Goal: Transaction & Acquisition: Purchase product/service

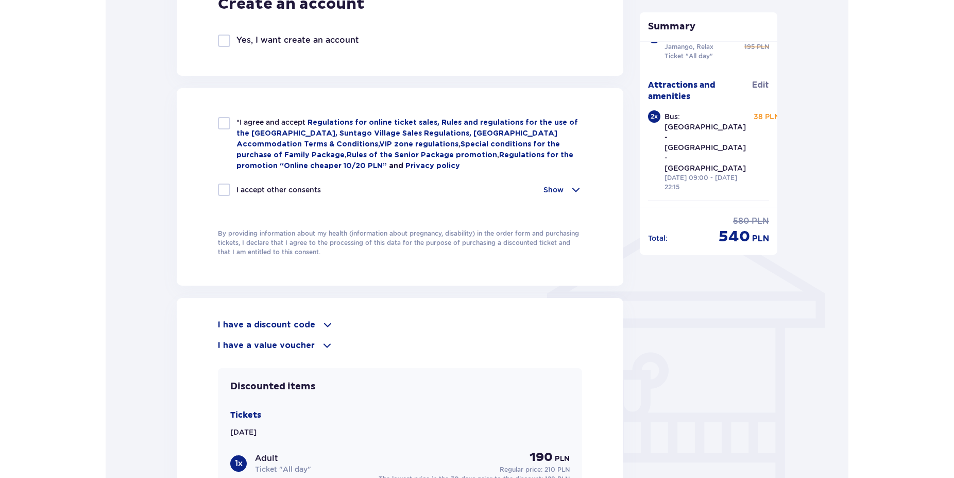
scroll to position [312, 0]
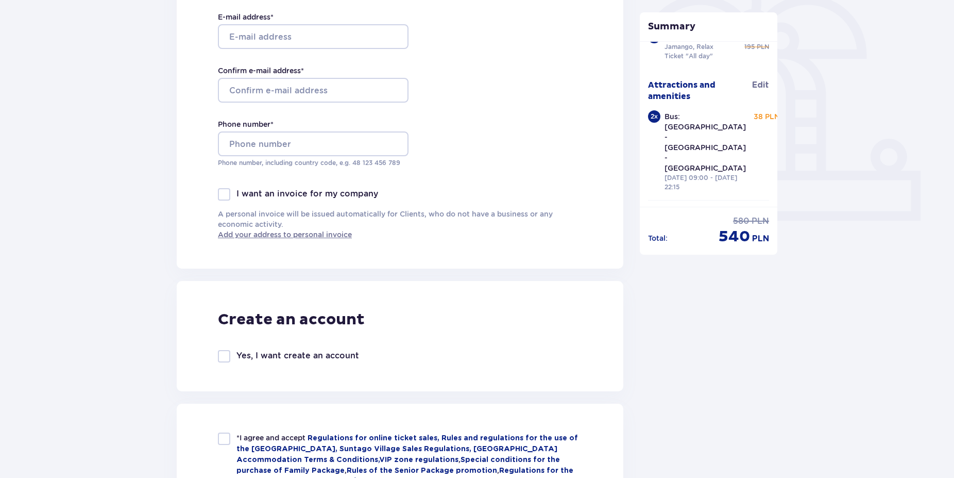
click at [102, 106] on div "Order and payment Contact details First Name * Last Name * E-mail address * Con…" at bounding box center [477, 441] width 954 height 1344
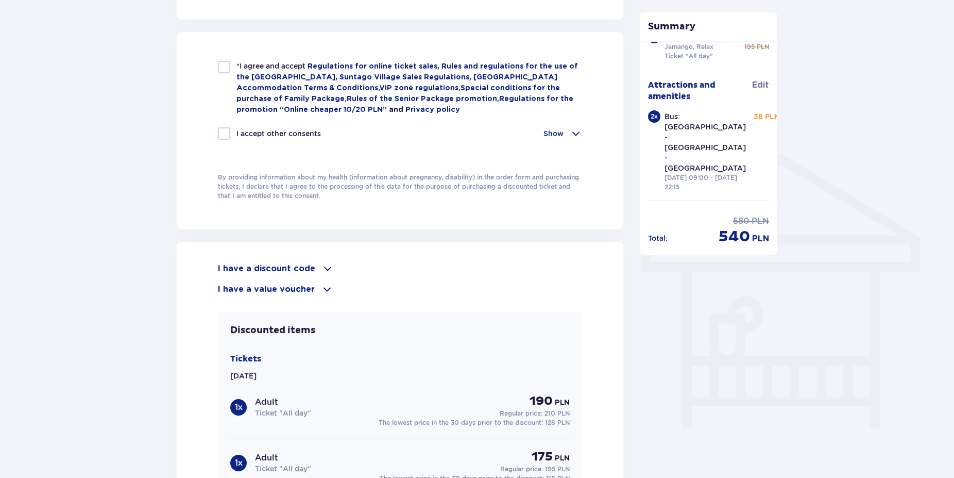
scroll to position [942, 0]
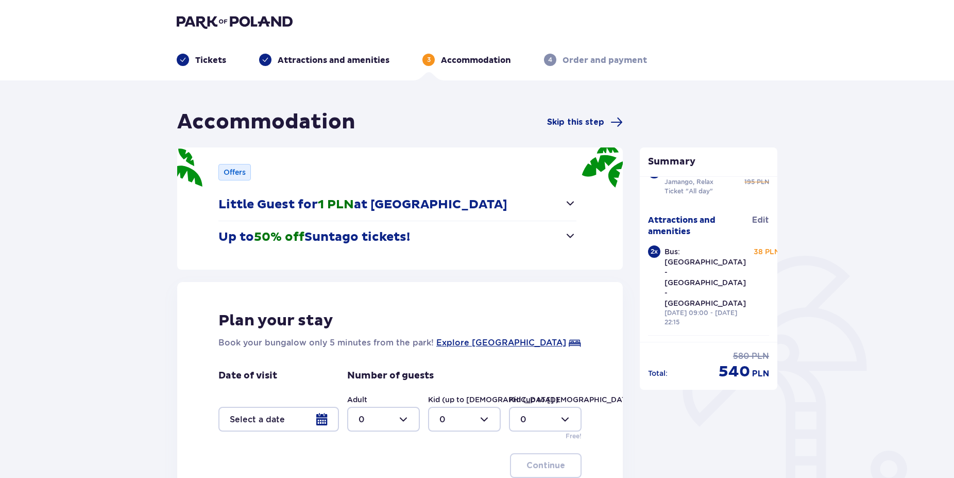
click at [276, 59] on div "Attractions and amenities" at bounding box center [324, 60] width 130 height 12
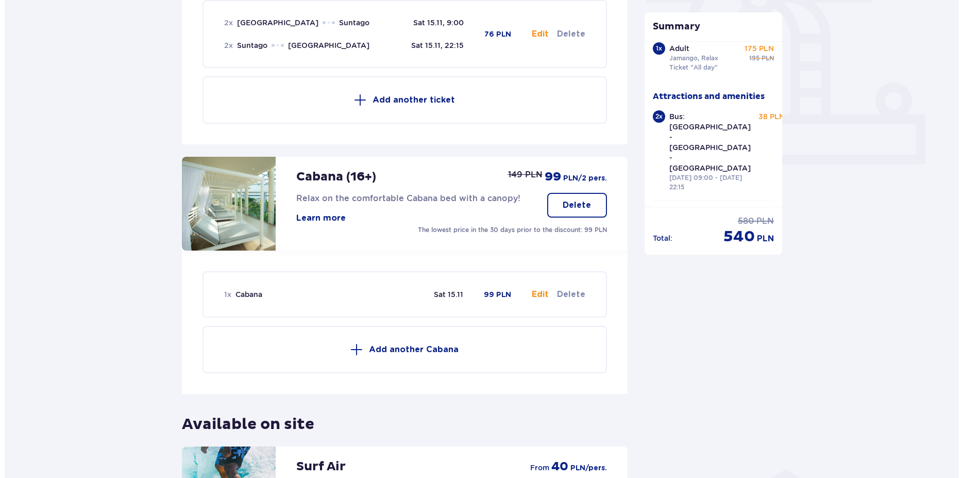
scroll to position [53, 0]
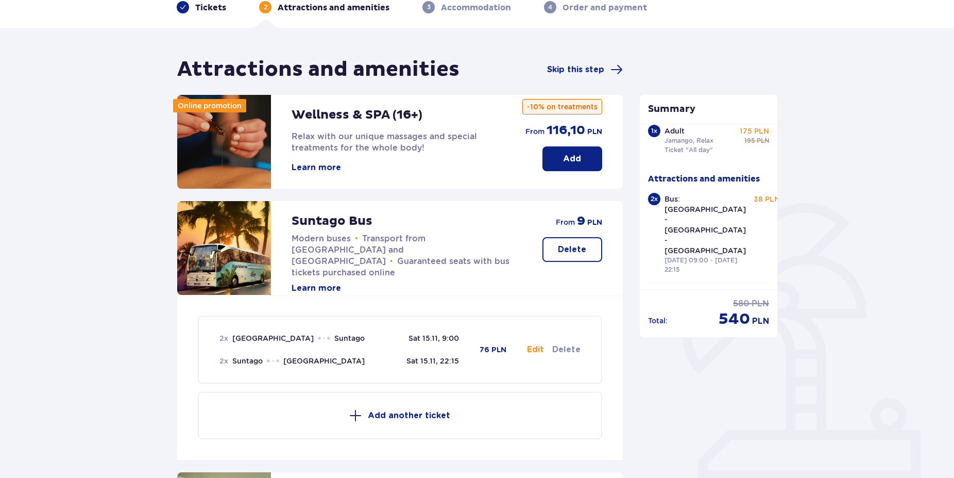
click at [319, 167] on button "Learn more" at bounding box center [316, 167] width 49 height 11
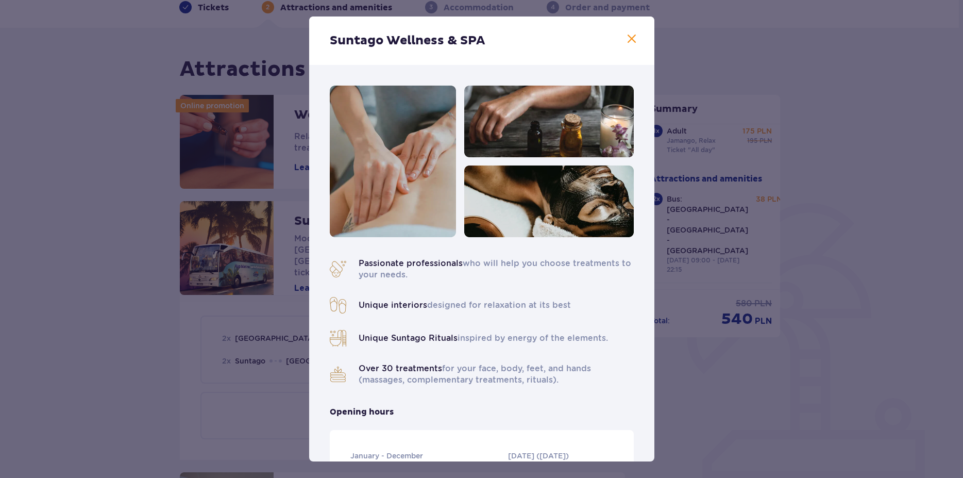
click at [627, 40] on span at bounding box center [632, 39] width 12 height 12
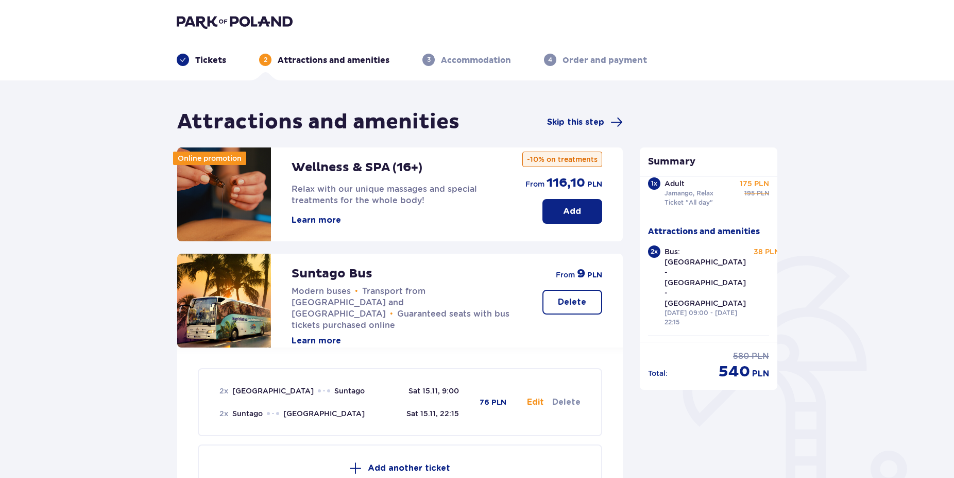
click at [311, 219] on button "Learn more" at bounding box center [316, 219] width 49 height 11
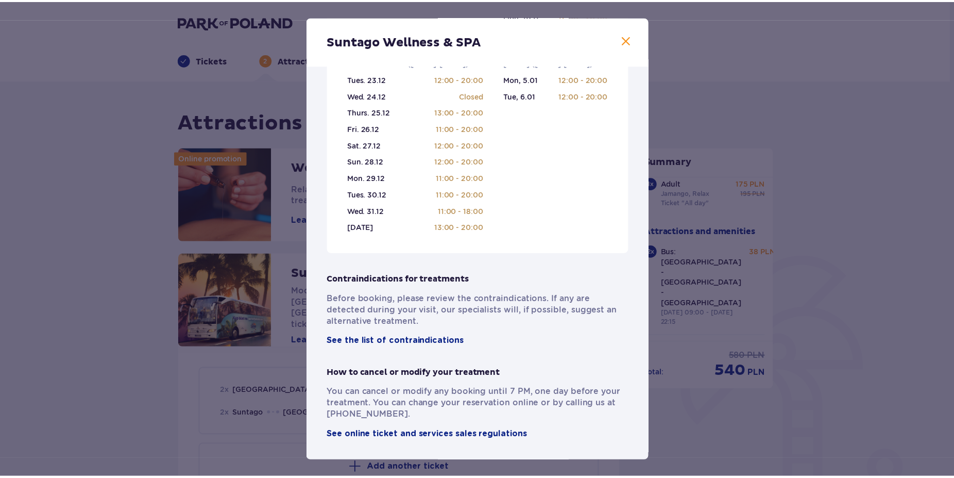
scroll to position [278, 0]
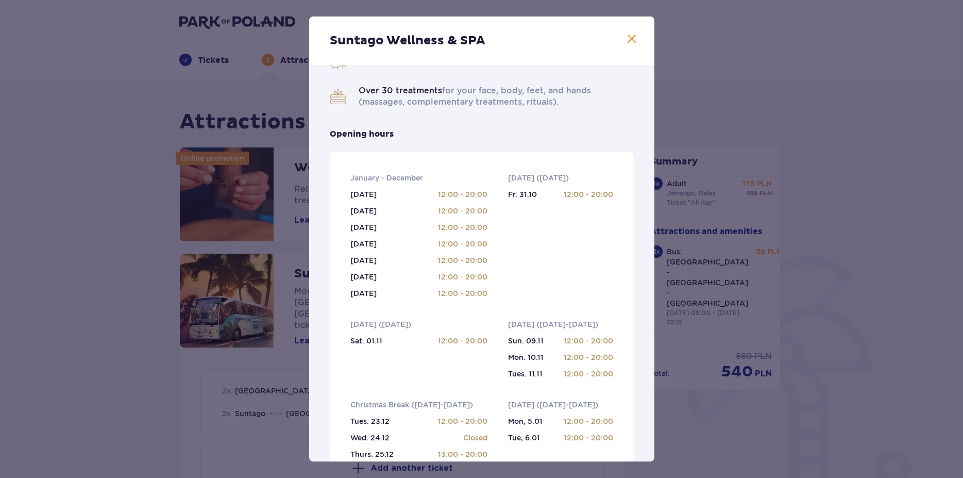
click at [626, 40] on span at bounding box center [632, 39] width 12 height 12
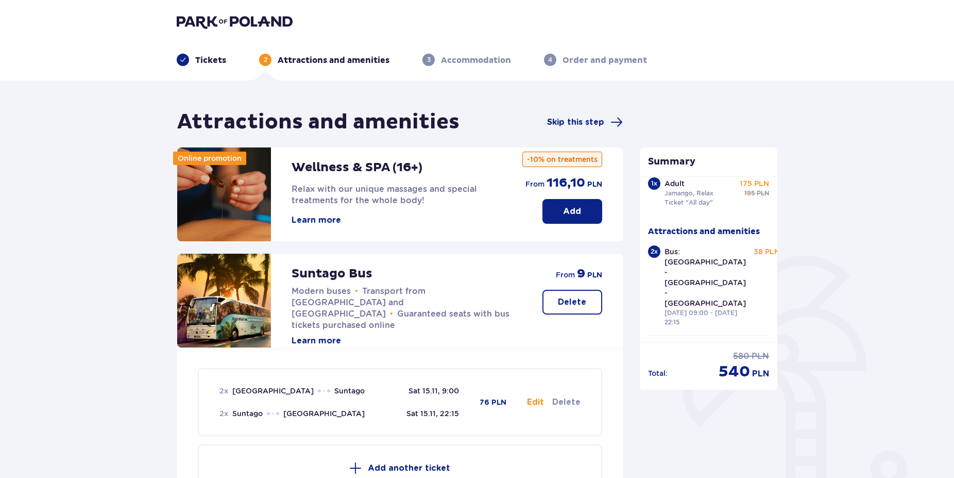
click at [194, 62] on div "Tickets" at bounding box center [201, 60] width 49 height 12
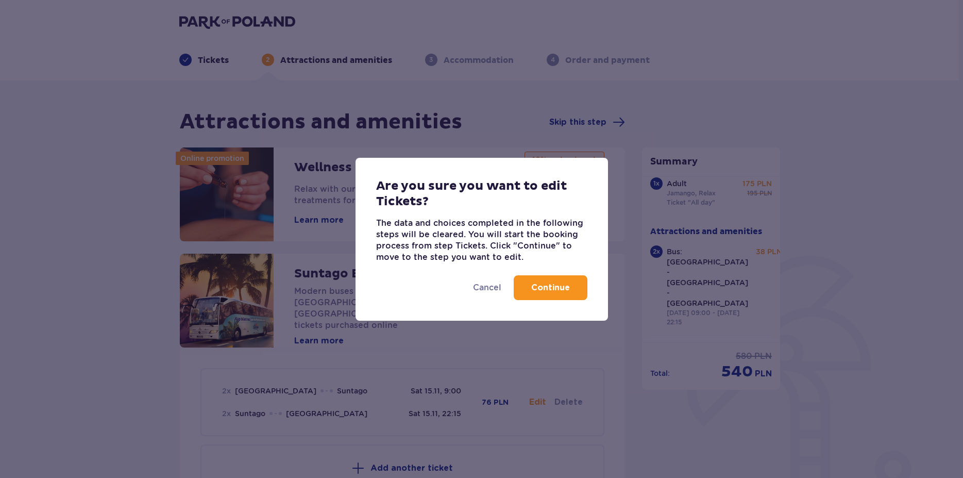
click at [533, 297] on button "Continue" at bounding box center [551, 287] width 74 height 25
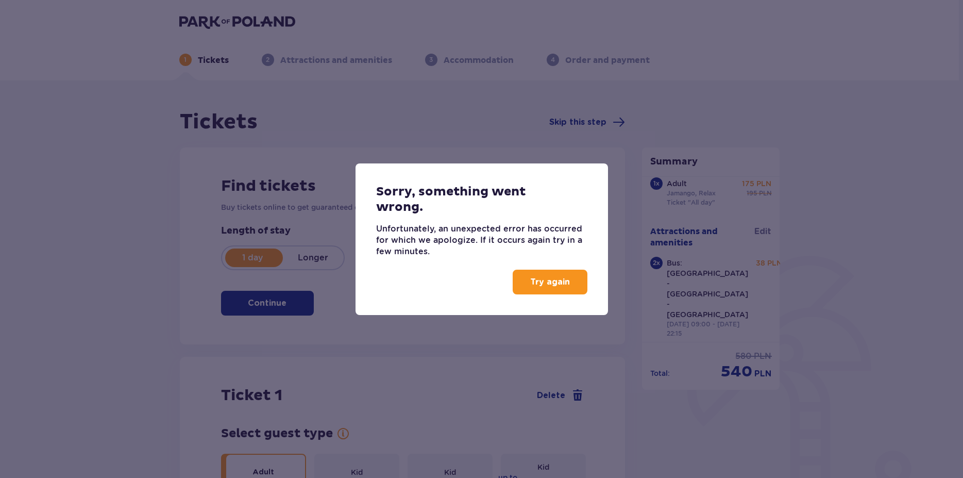
click at [539, 281] on p "Try again" at bounding box center [550, 281] width 40 height 11
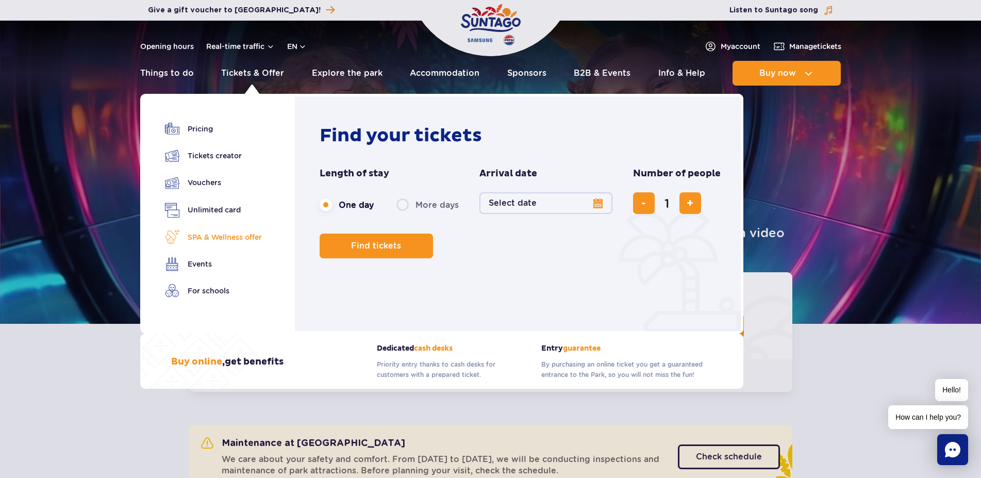
click at [234, 234] on link "SPA & Wellness offer" at bounding box center [213, 237] width 97 height 14
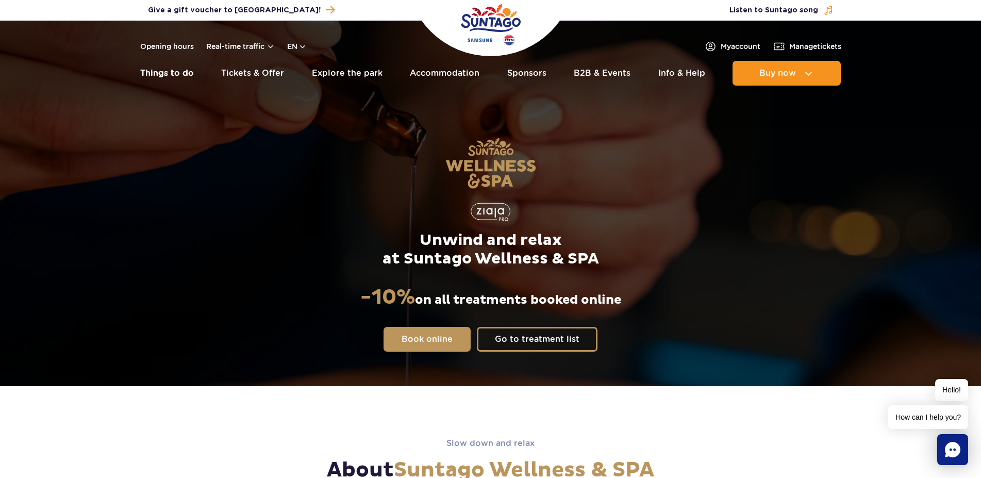
click at [150, 76] on link "Things to do" at bounding box center [167, 73] width 54 height 25
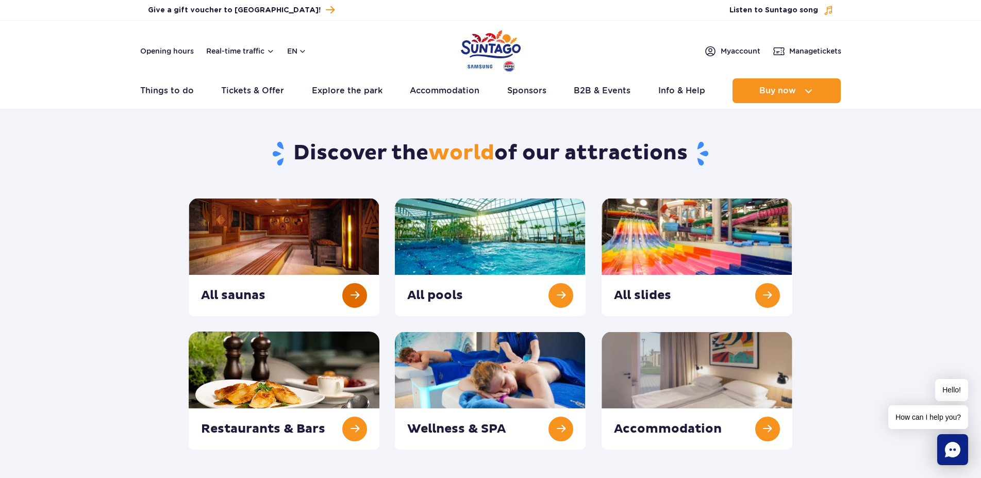
click at [358, 307] on link at bounding box center [284, 257] width 191 height 118
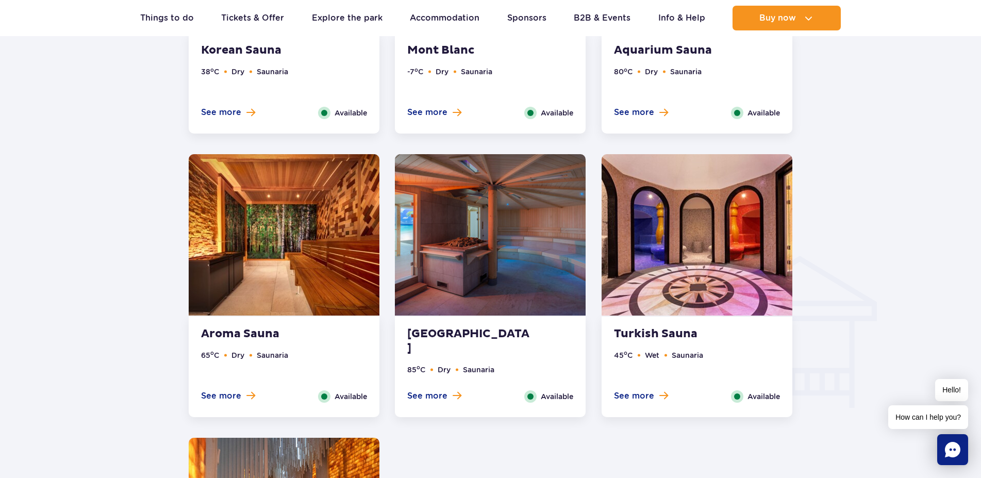
scroll to position [683, 0]
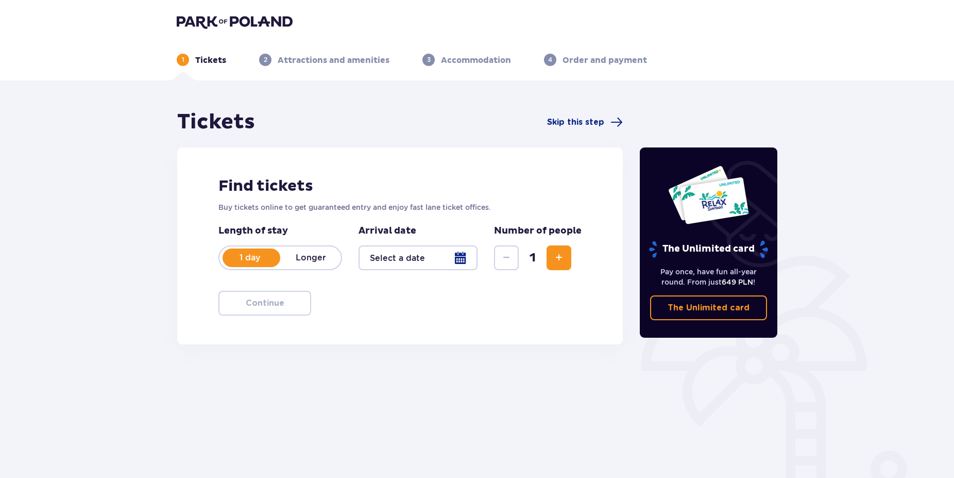
click at [554, 250] on button "Increase" at bounding box center [559, 257] width 25 height 25
click at [461, 263] on div at bounding box center [418, 257] width 119 height 25
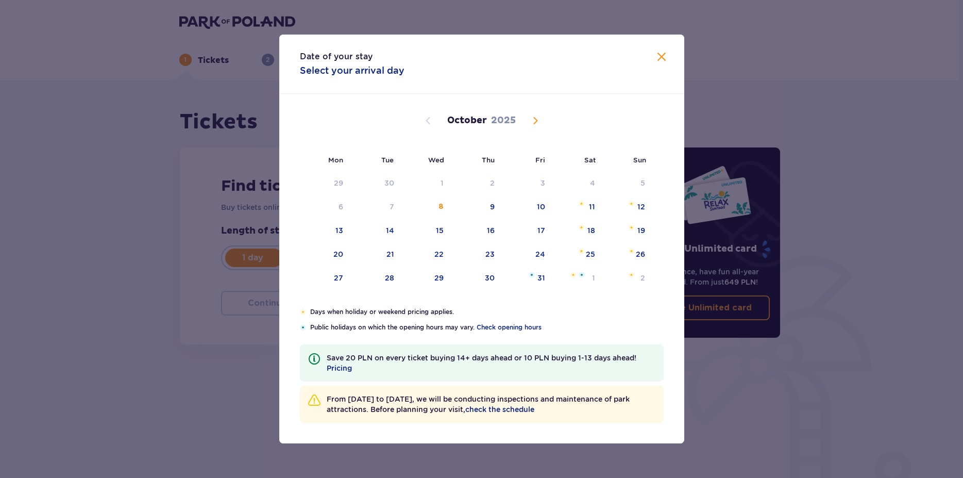
click at [525, 119] on div "[DATE]" at bounding box center [481, 120] width 341 height 12
click at [532, 125] on span "Next month" at bounding box center [535, 120] width 12 height 12
click at [538, 124] on span "Next month" at bounding box center [535, 120] width 12 height 12
click at [427, 121] on span "Previous month" at bounding box center [428, 120] width 12 height 12
click at [583, 223] on div "15" at bounding box center [576, 231] width 50 height 23
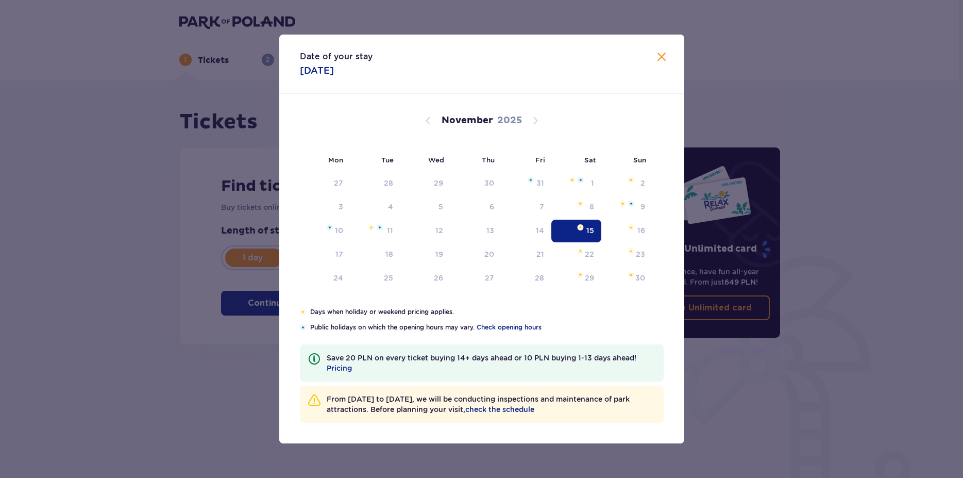
type input "[DATE]"
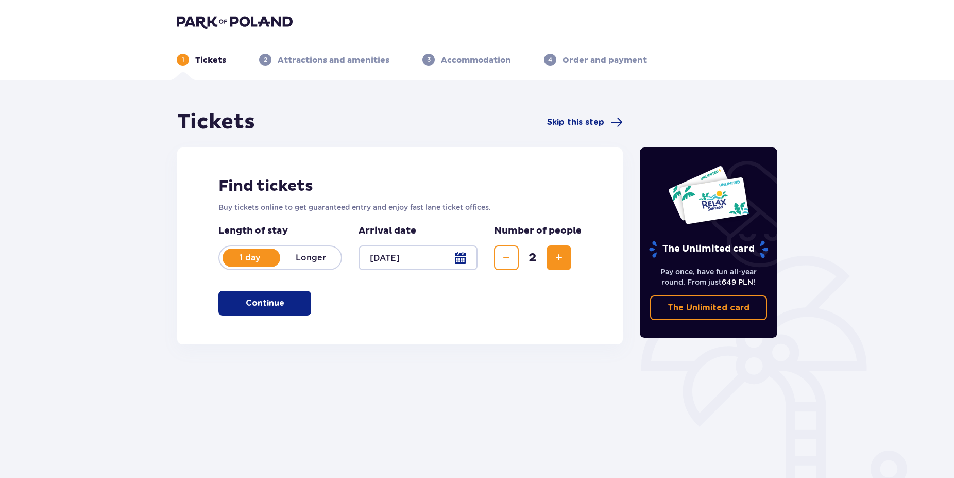
click at [297, 304] on button "Continue" at bounding box center [264, 303] width 93 height 25
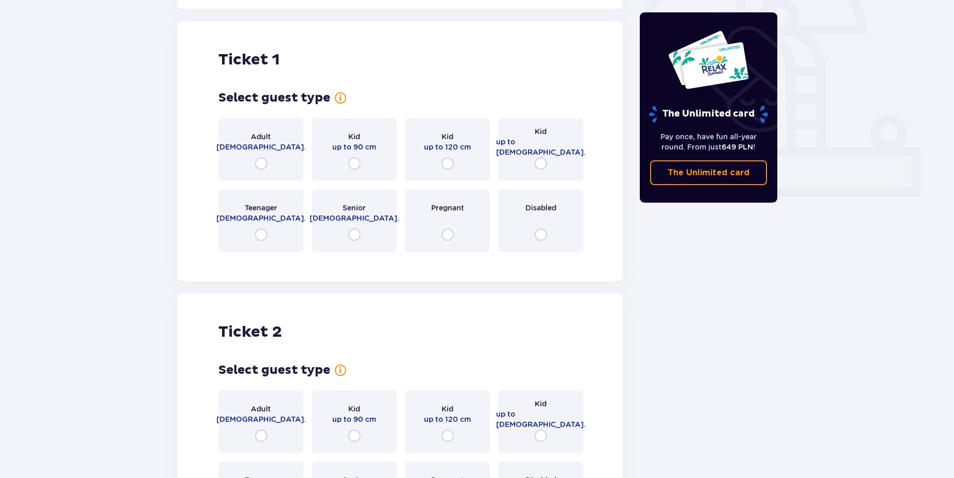
scroll to position [344, 0]
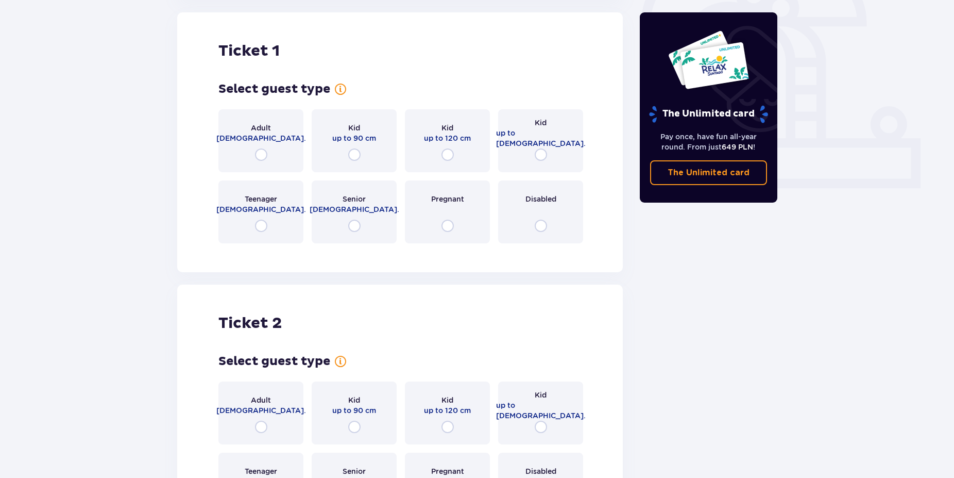
click at [258, 165] on div "Adult [DEMOGRAPHIC_DATA]." at bounding box center [260, 140] width 85 height 63
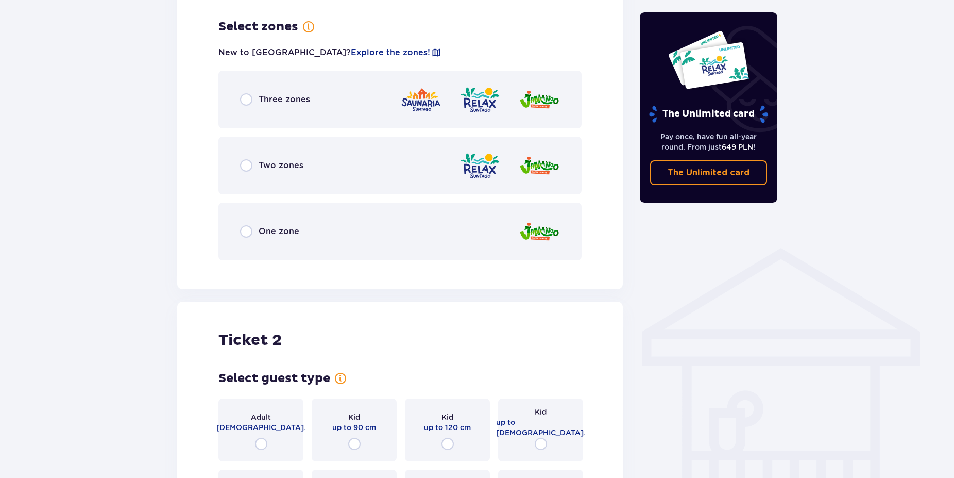
scroll to position [596, 0]
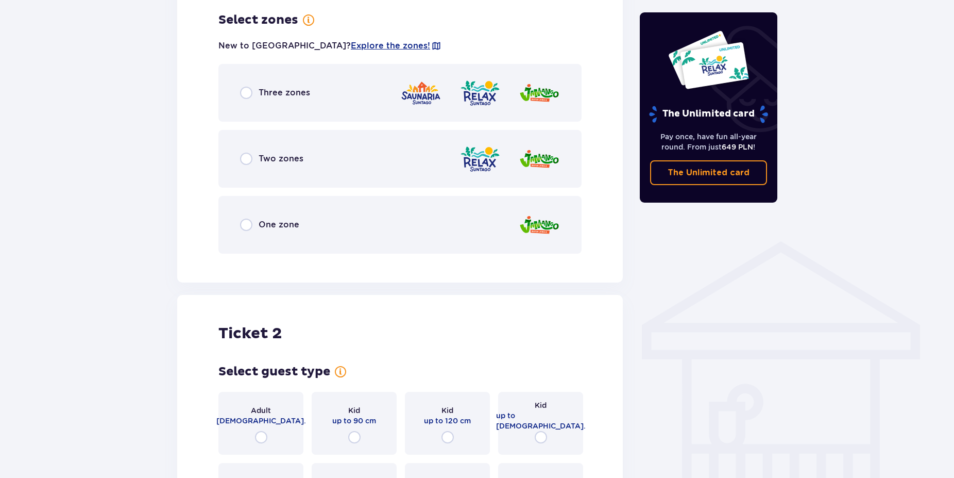
click at [245, 100] on div "Three zones" at bounding box center [399, 93] width 363 height 58
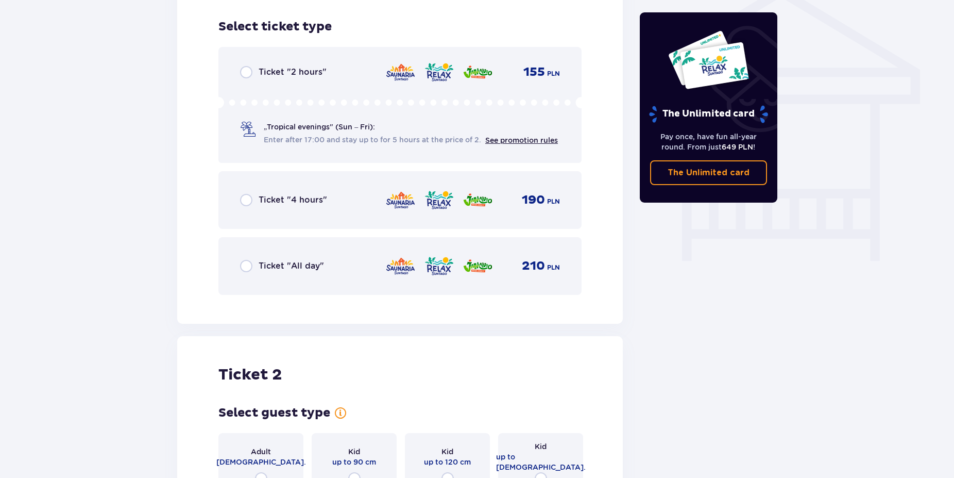
scroll to position [857, 0]
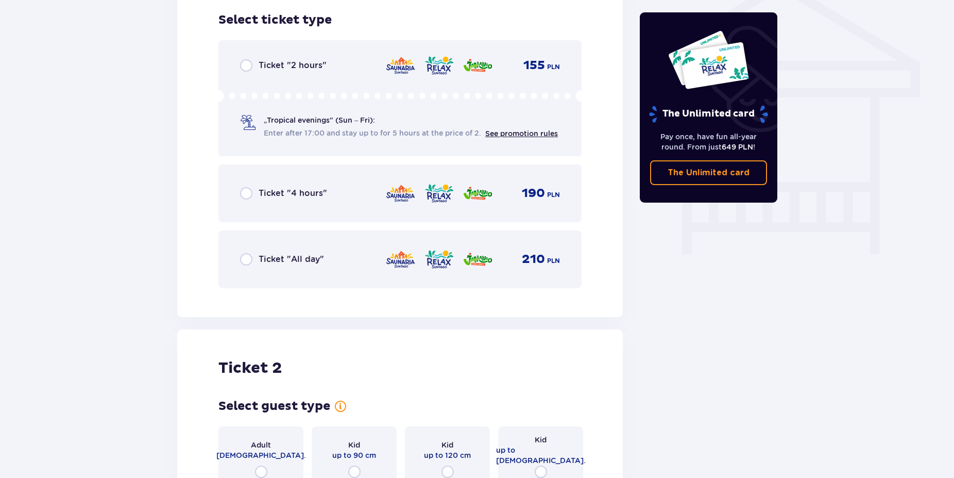
click at [247, 265] on input "radio" at bounding box center [246, 259] width 12 height 12
radio input "true"
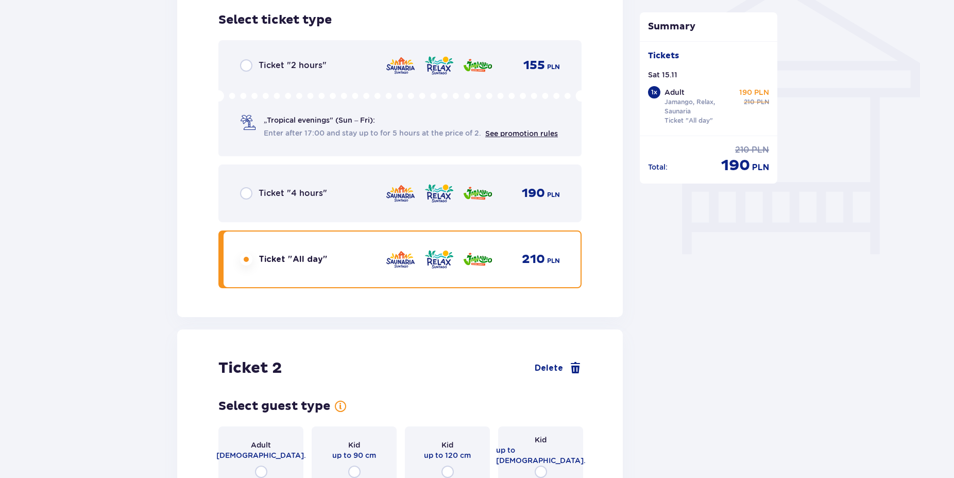
scroll to position [1080, 0]
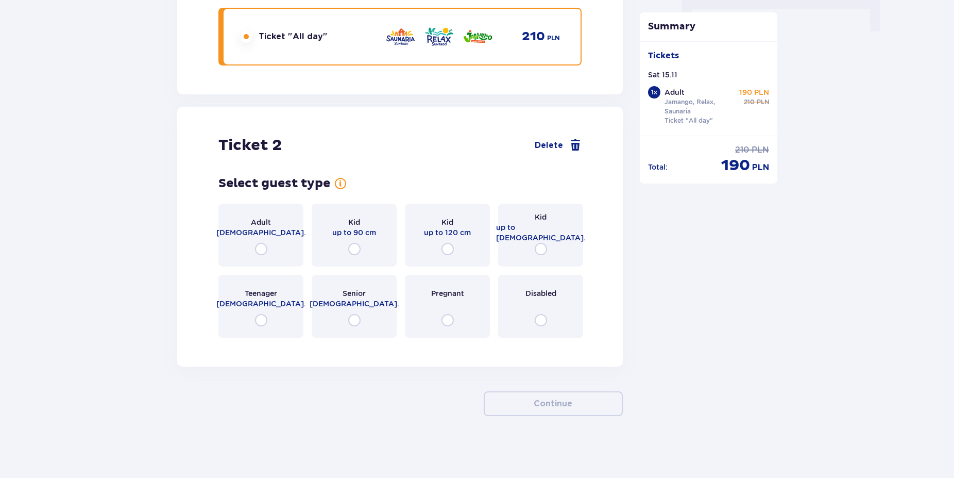
click at [257, 255] on input "radio" at bounding box center [261, 249] width 12 height 12
radio input "true"
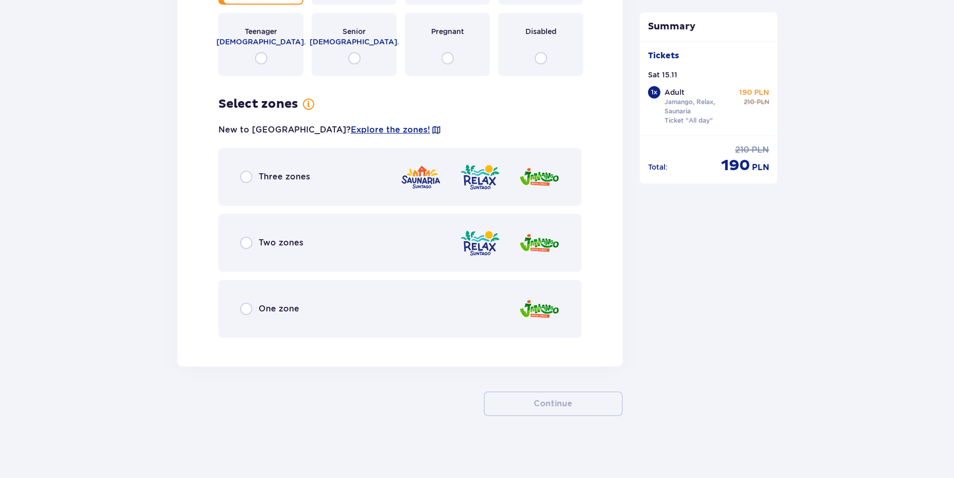
scroll to position [1289, 0]
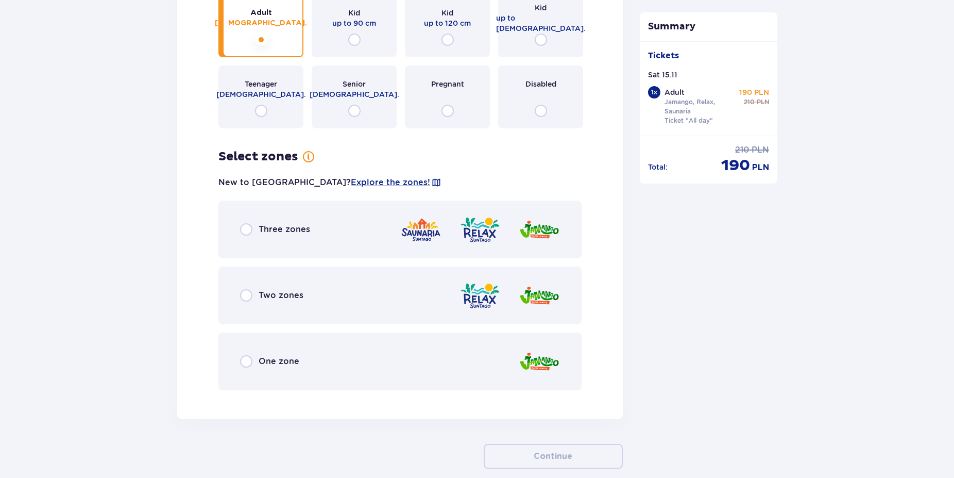
click at [250, 238] on div "Three zones" at bounding box center [399, 229] width 363 height 58
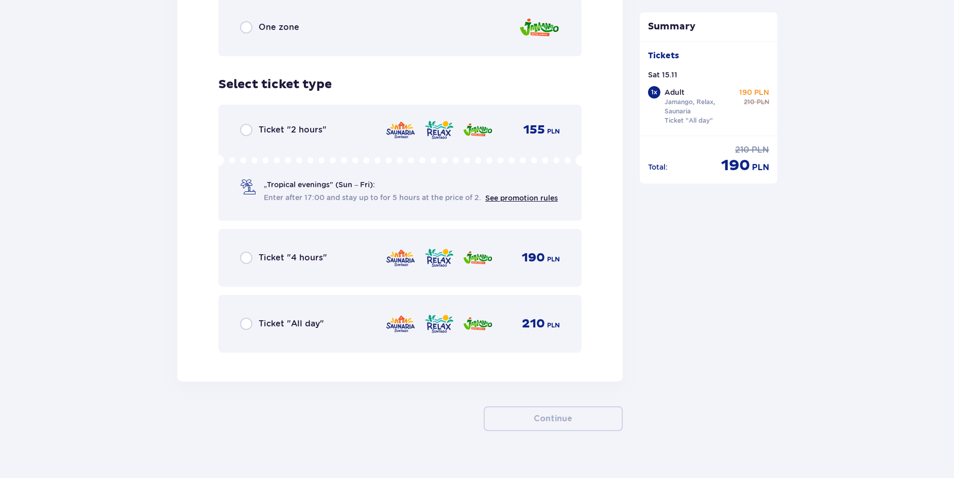
scroll to position [1638, 0]
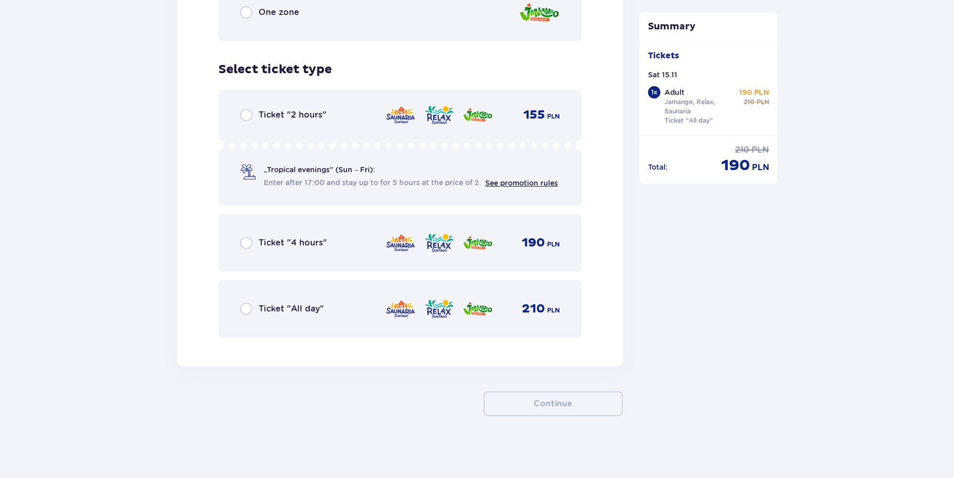
click at [243, 318] on div "Ticket "All day" 210 PLN" at bounding box center [400, 309] width 320 height 22
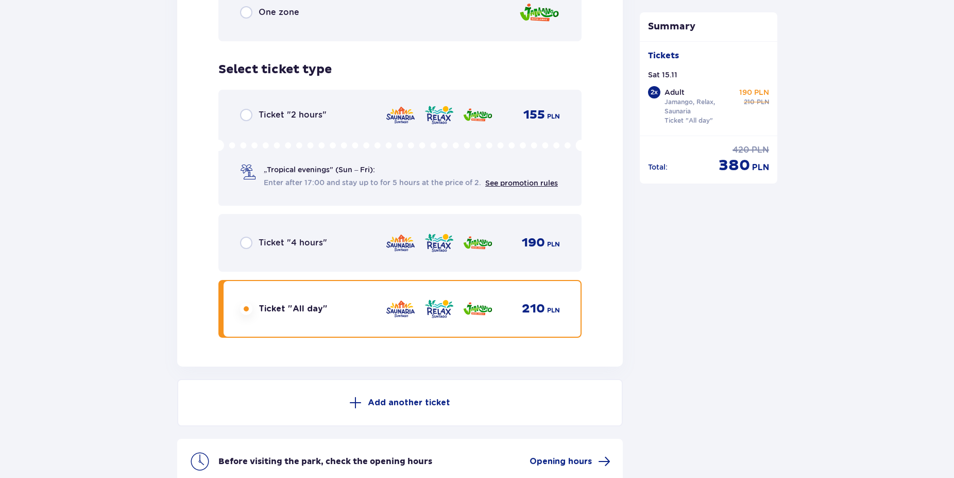
click at [616, 404] on div "Add another ticket Before visiting the park, check the opening hours Opening ho…" at bounding box center [400, 431] width 446 height 105
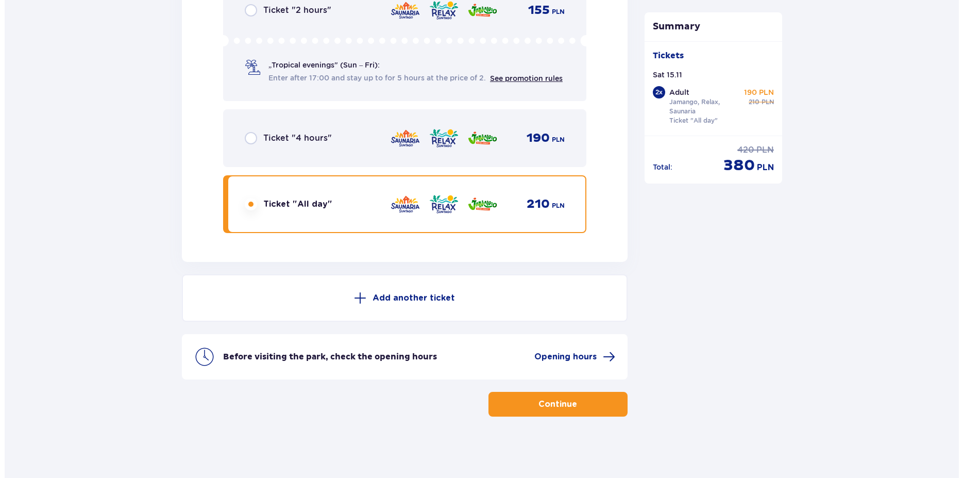
scroll to position [1743, 0]
click at [575, 361] on span "Opening hours" at bounding box center [561, 355] width 62 height 11
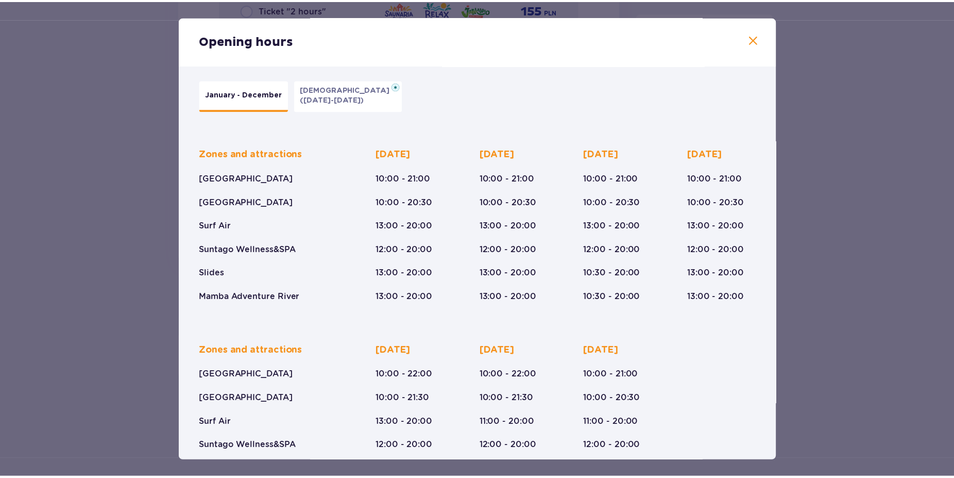
scroll to position [68, 0]
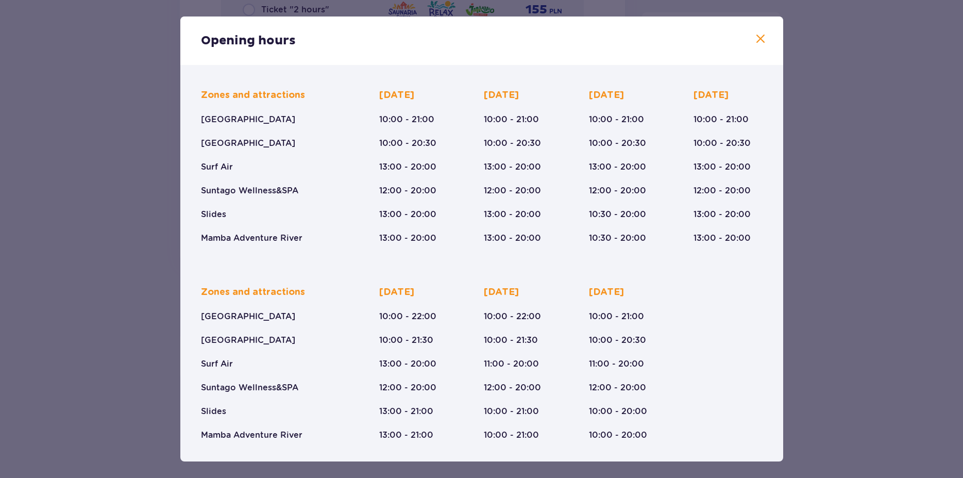
click at [748, 29] on div "Opening hours" at bounding box center [481, 40] width 603 height 48
click at [754, 42] on span at bounding box center [760, 39] width 12 height 12
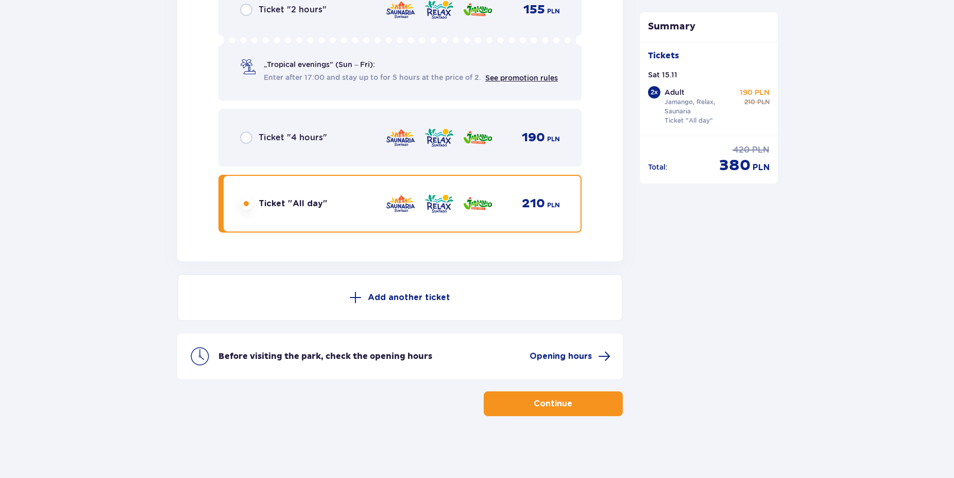
click at [507, 401] on button "Continue" at bounding box center [553, 403] width 139 height 25
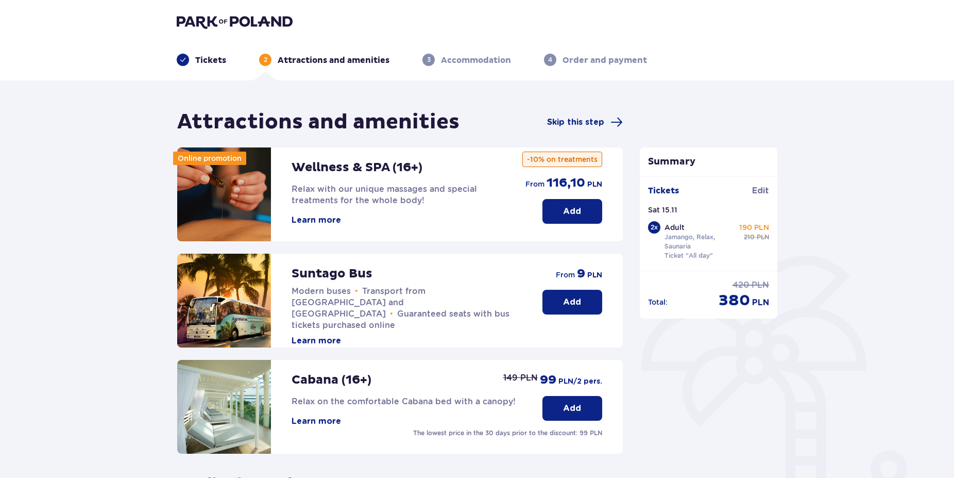
click at [561, 300] on button "Add" at bounding box center [573, 302] width 60 height 25
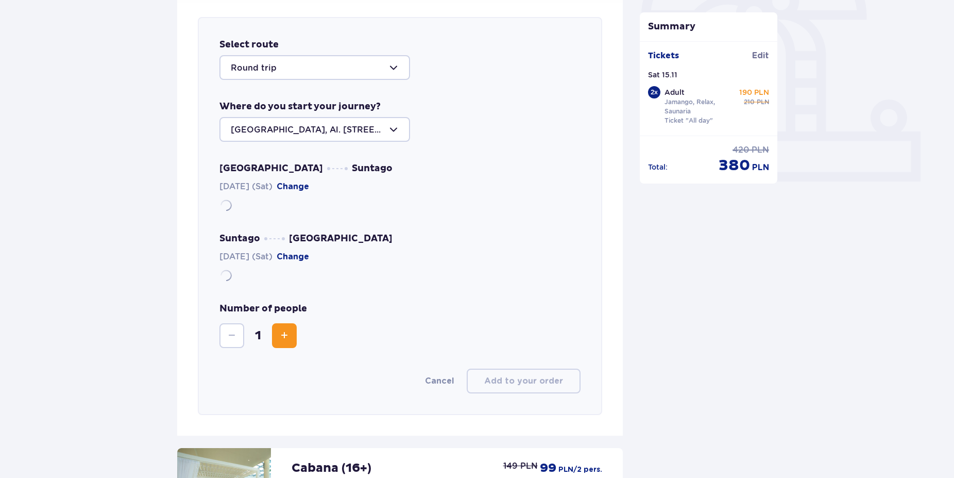
scroll to position [356, 0]
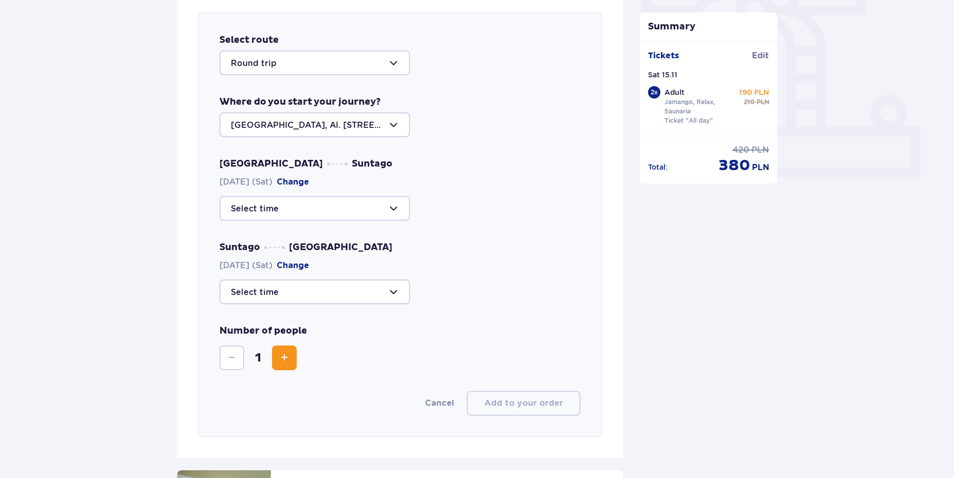
click at [316, 207] on div at bounding box center [315, 208] width 191 height 25
click at [307, 237] on p "44 seats available" at bounding box center [299, 239] width 75 height 11
type input "09:00"
click at [290, 293] on div at bounding box center [315, 291] width 191 height 25
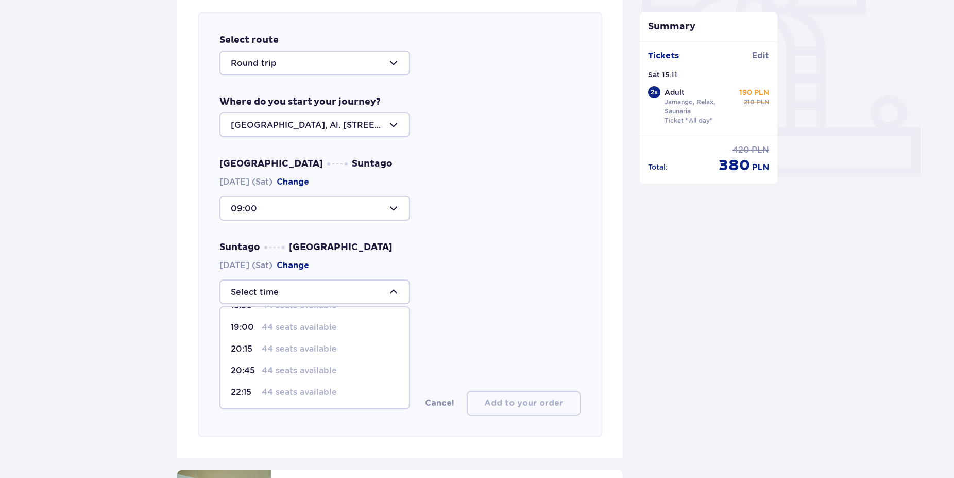
click at [298, 394] on p "44 seats available" at bounding box center [299, 391] width 75 height 11
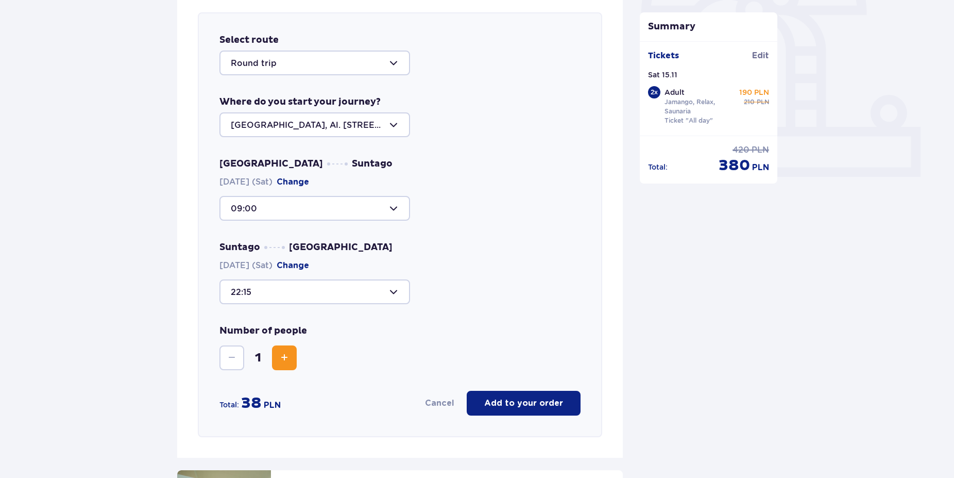
type input "22:15"
click at [296, 363] on button "Increase" at bounding box center [284, 357] width 25 height 25
click at [345, 288] on div at bounding box center [315, 291] width 191 height 25
click at [463, 249] on div "Suntago [GEOGRAPHIC_DATA] [DATE] (Sat) Change 22:15 11:15 44 seats available 14…" at bounding box center [400, 272] width 361 height 63
click at [510, 396] on button "Add to your order" at bounding box center [524, 403] width 114 height 25
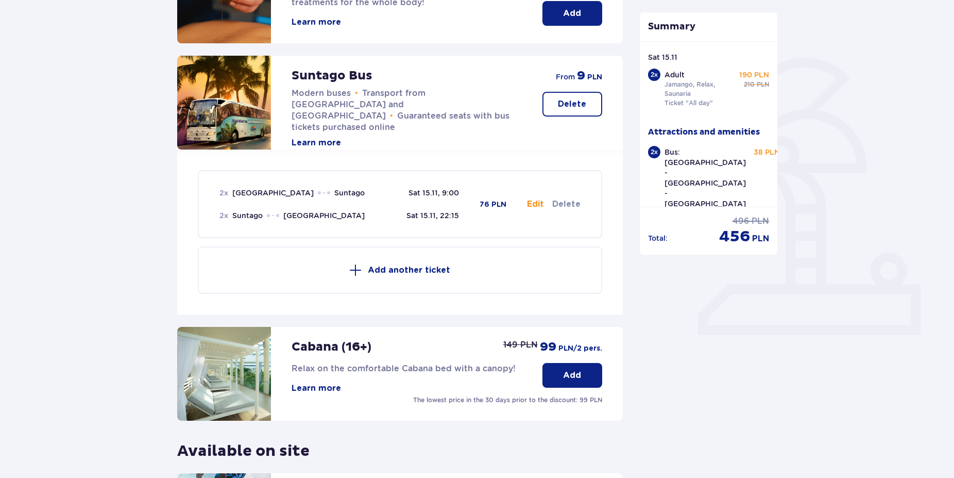
scroll to position [386, 0]
